Goal: Find specific fact: Find specific fact

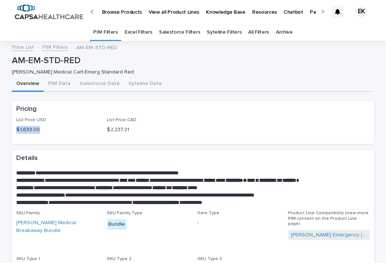
scroll to position [0, 14]
click at [320, 12] on div at bounding box center [322, 11] width 5 height 5
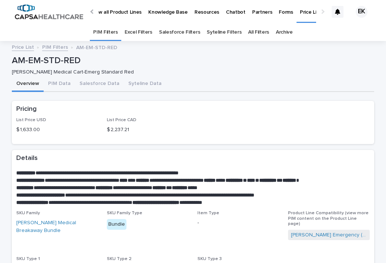
click at [300, 13] on p "Price List" at bounding box center [310, 8] width 21 height 16
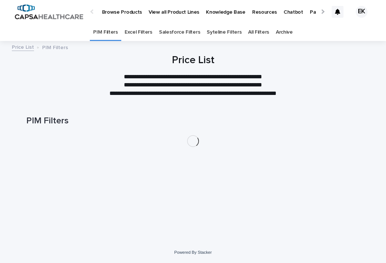
scroll to position [0, 14]
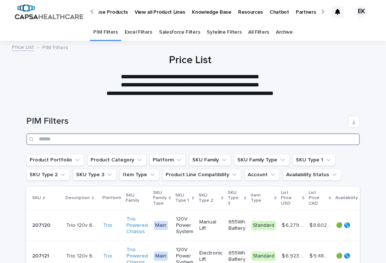
click at [57, 141] on input "Search" at bounding box center [193, 140] width 334 height 12
type input "*"
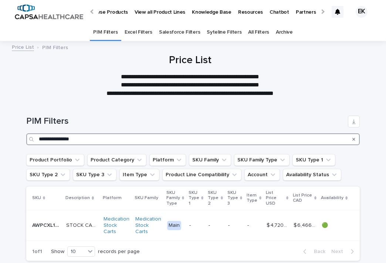
click at [39, 138] on input "**********" at bounding box center [193, 140] width 334 height 12
type input "**********"
click at [46, 226] on p "AWPCXL10-CNCSG-STK" at bounding box center [47, 225] width 30 height 8
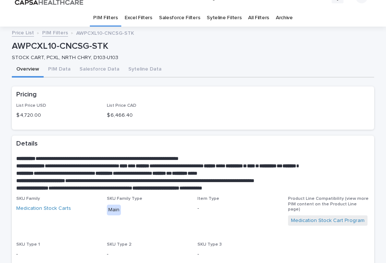
scroll to position [13, 0]
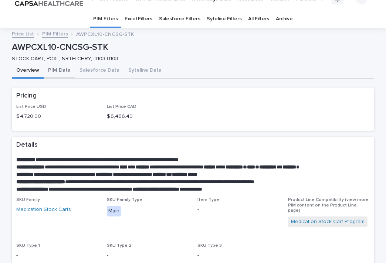
click at [57, 69] on button "PIM Data" at bounding box center [59, 71] width 31 height 16
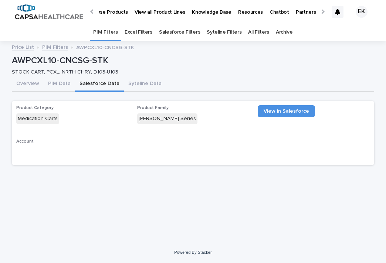
click at [83, 70] on div "AWPCXL10-CNCSG-STK AWPCXL10-CNCSG-STK STOCK CART, PCXL, NRTH CHRY, D103-U103 So…" at bounding box center [193, 109] width 363 height 126
click at [141, 84] on button "Syteline Data" at bounding box center [145, 85] width 42 height 16
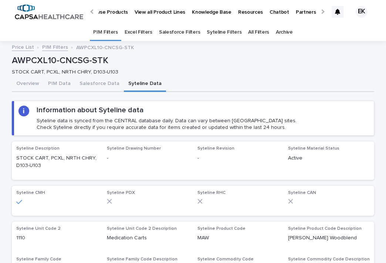
click at [320, 11] on div at bounding box center [322, 11] width 5 height 5
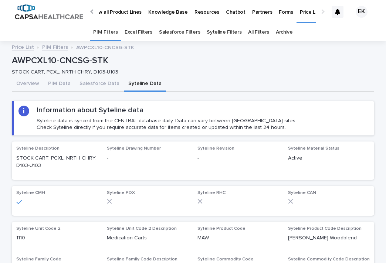
click at [320, 11] on div at bounding box center [322, 11] width 5 height 5
click at [300, 13] on p "Price List" at bounding box center [310, 8] width 21 height 16
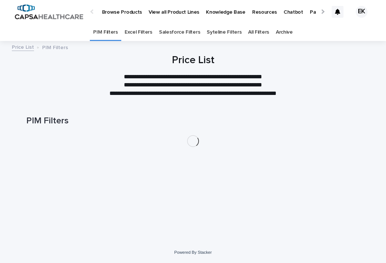
scroll to position [0, 14]
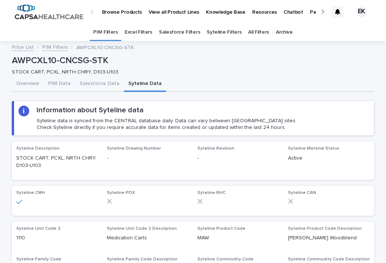
scroll to position [0, 17]
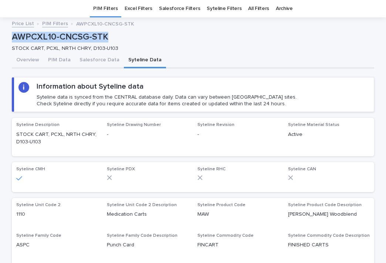
drag, startPoint x: 105, startPoint y: 37, endPoint x: 10, endPoint y: 37, distance: 95.1
click at [12, 37] on p "AWPCXL10-CNCSG-STK" at bounding box center [192, 37] width 360 height 11
copy p "AWPCXL10-CNCSG-STK"
